Goal: Navigation & Orientation: Understand site structure

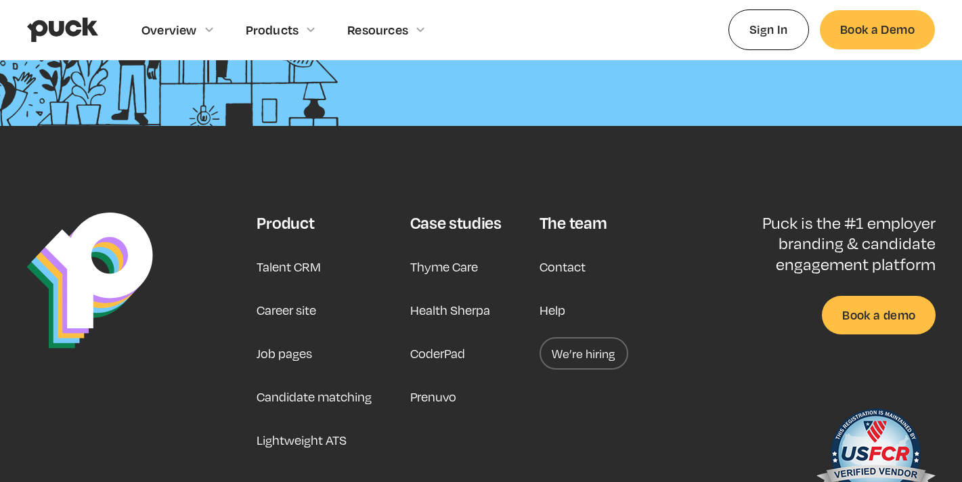
scroll to position [3528, 0]
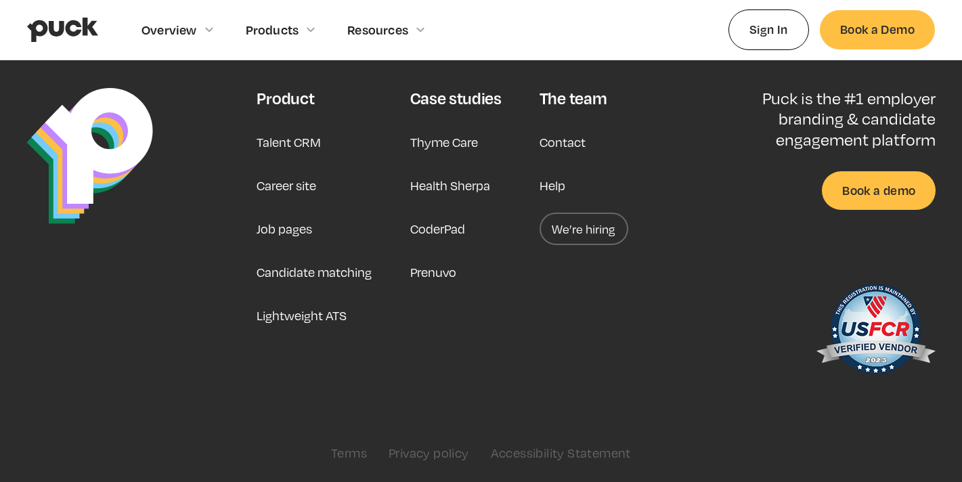
click at [277, 271] on link "Candidate matching" at bounding box center [313, 272] width 115 height 32
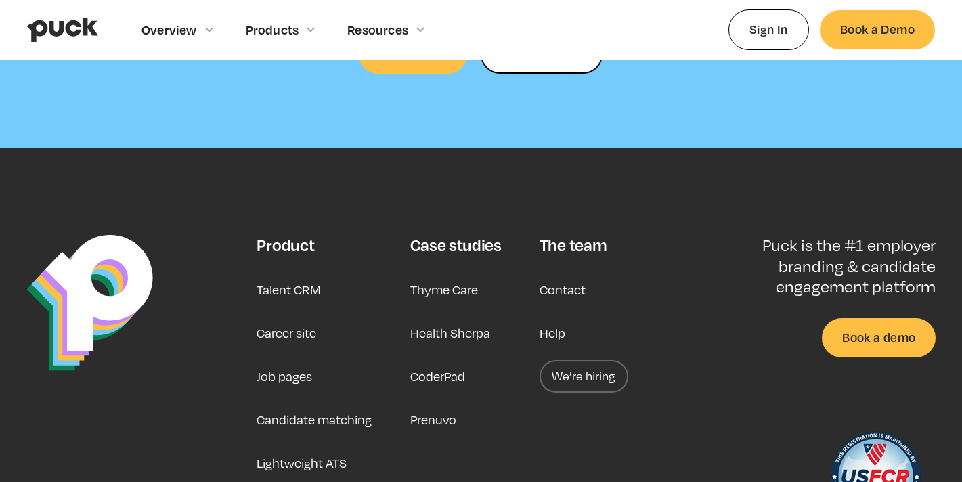
scroll to position [3863, 0]
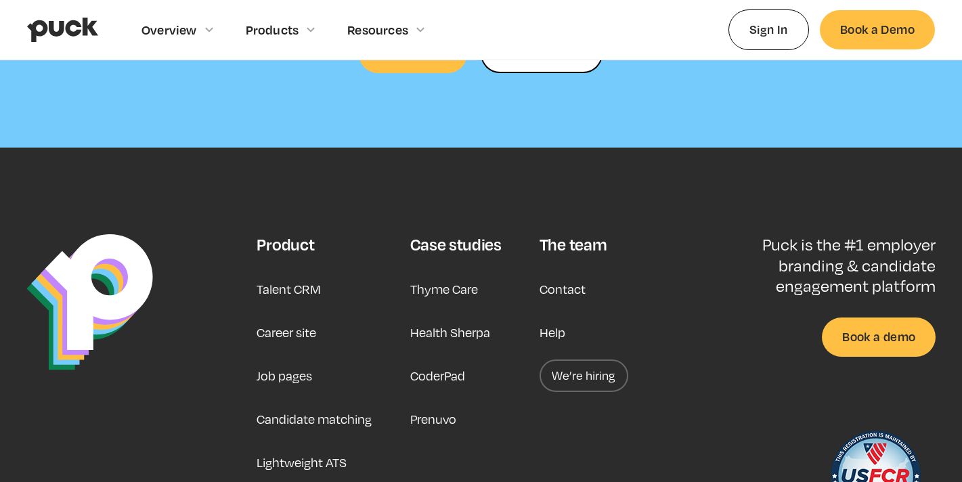
click at [283, 446] on link "Lightweight ATS" at bounding box center [301, 462] width 90 height 32
